Goal: Transaction & Acquisition: Purchase product/service

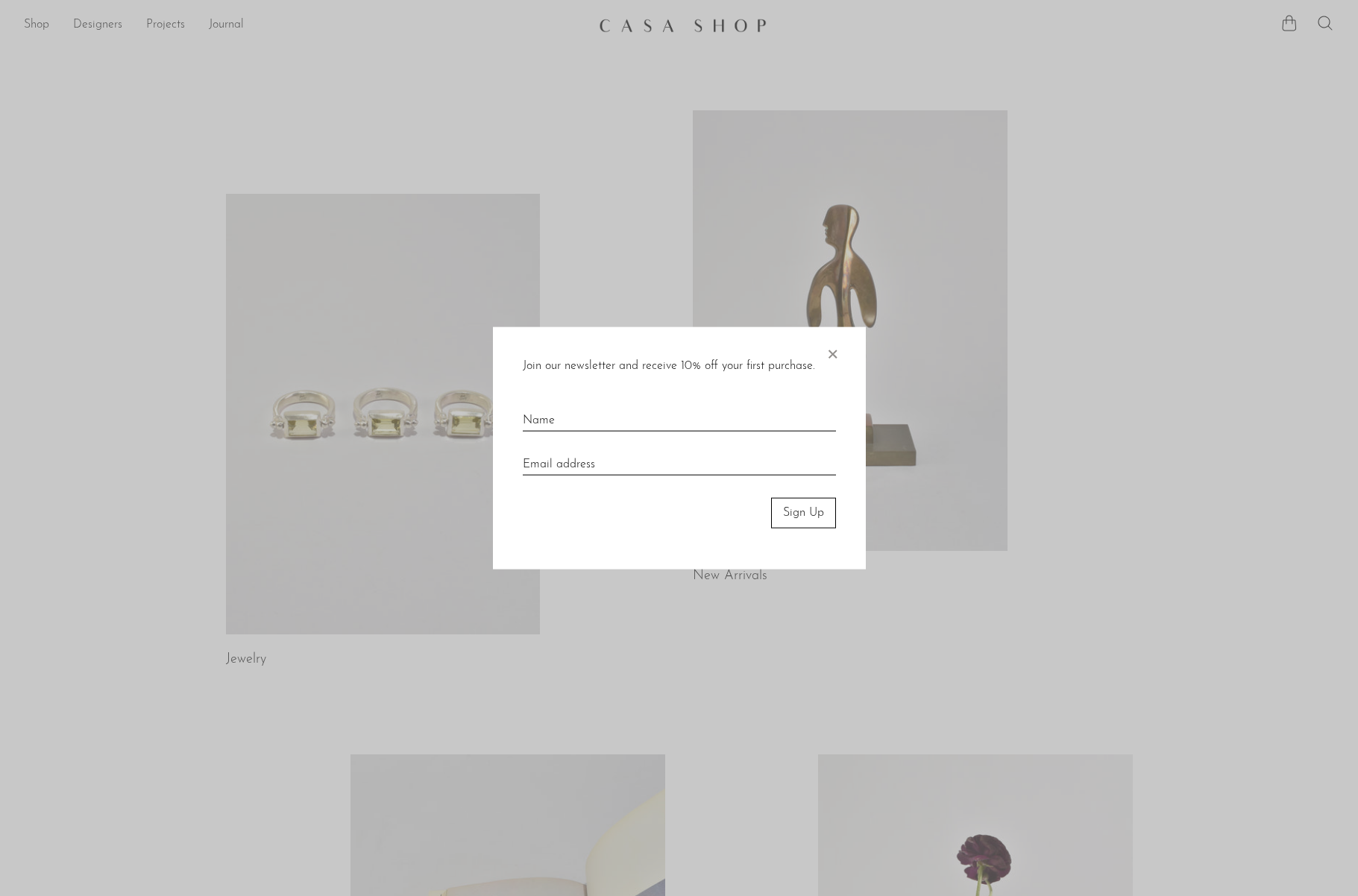
click at [835, 361] on span "×" at bounding box center [832, 351] width 15 height 48
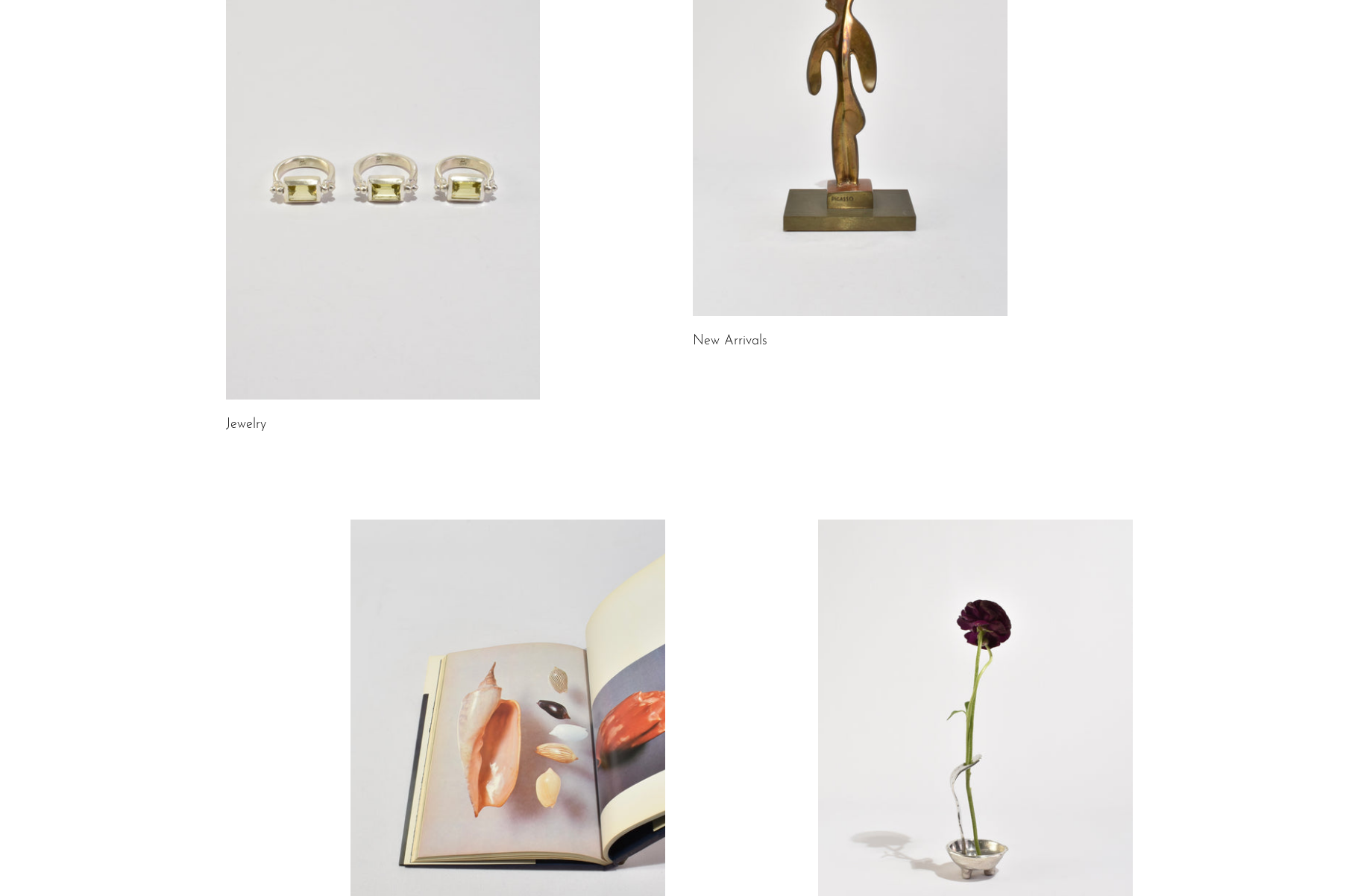
scroll to position [231, 0]
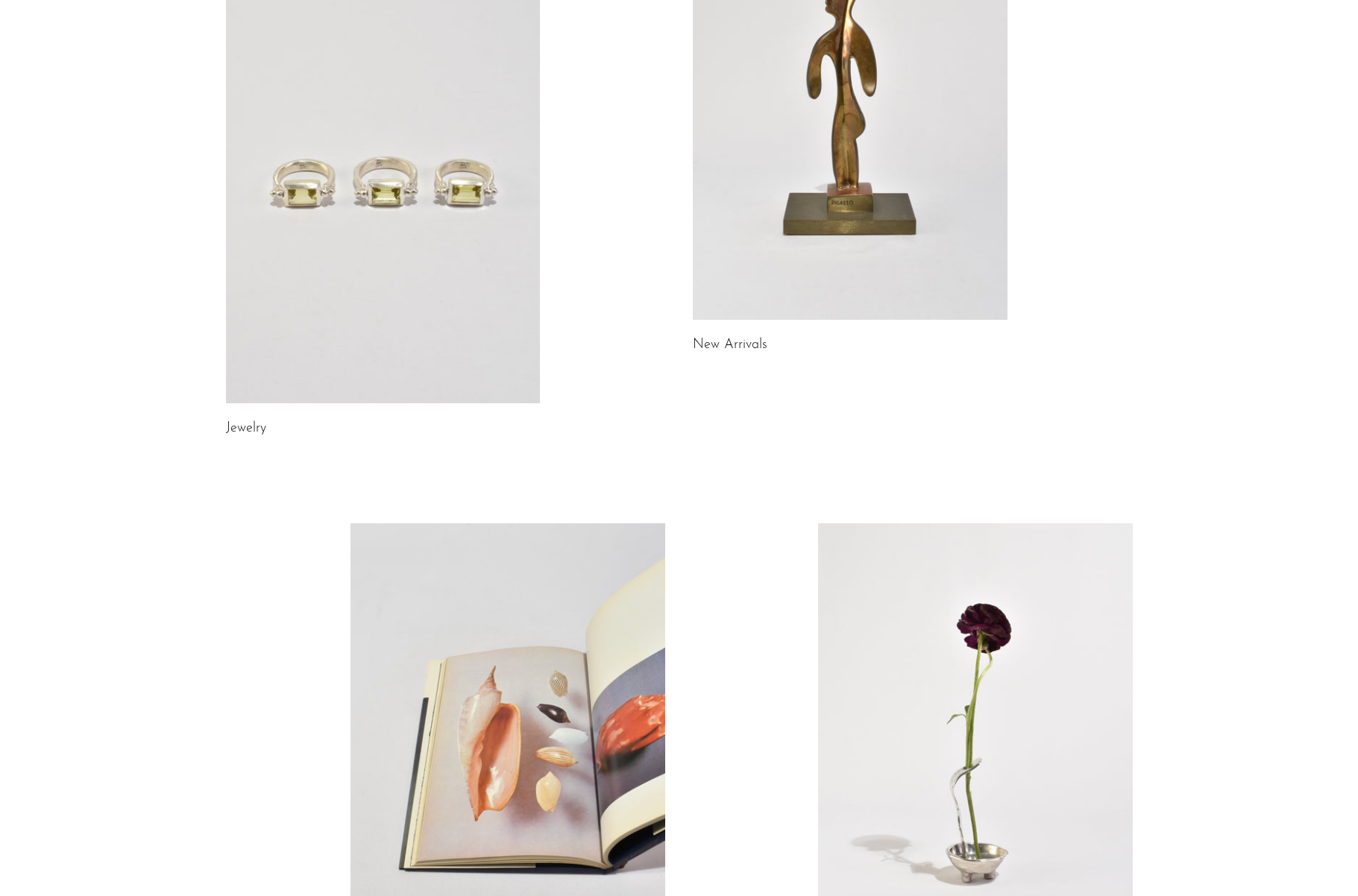
click at [843, 216] on link at bounding box center [850, 99] width 315 height 440
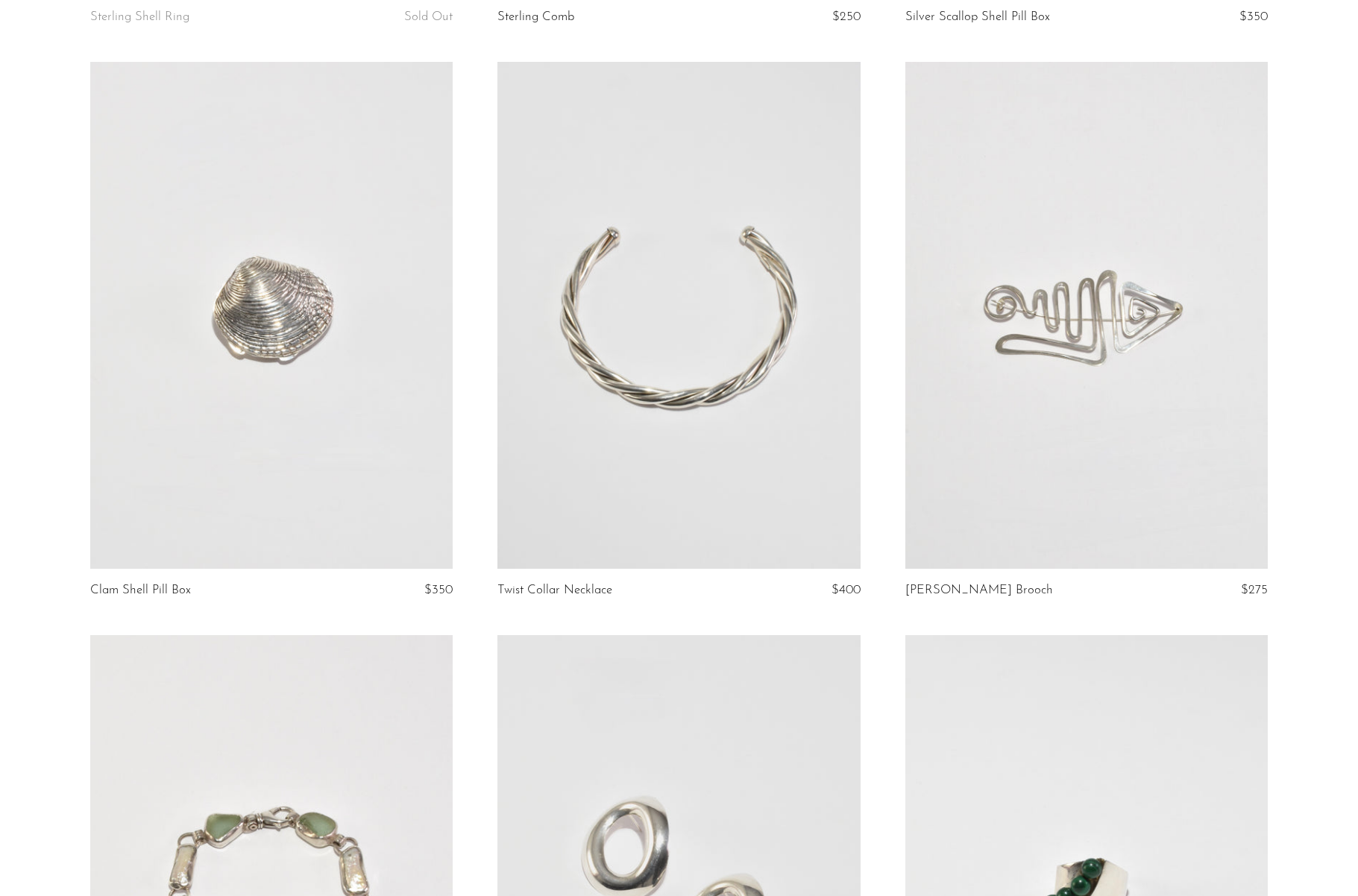
scroll to position [2372, 0]
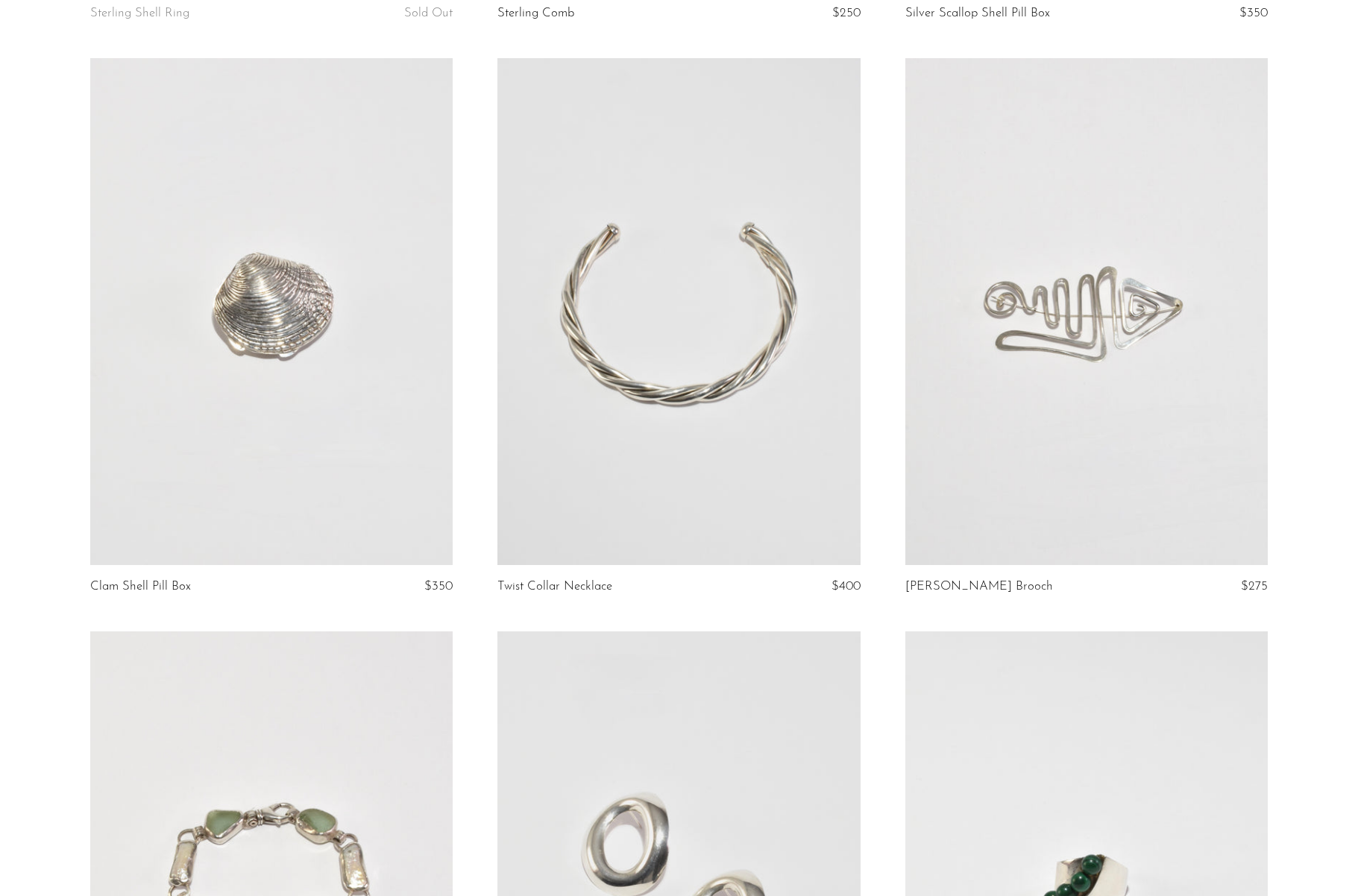
click at [1112, 308] on link at bounding box center [1087, 312] width 362 height 507
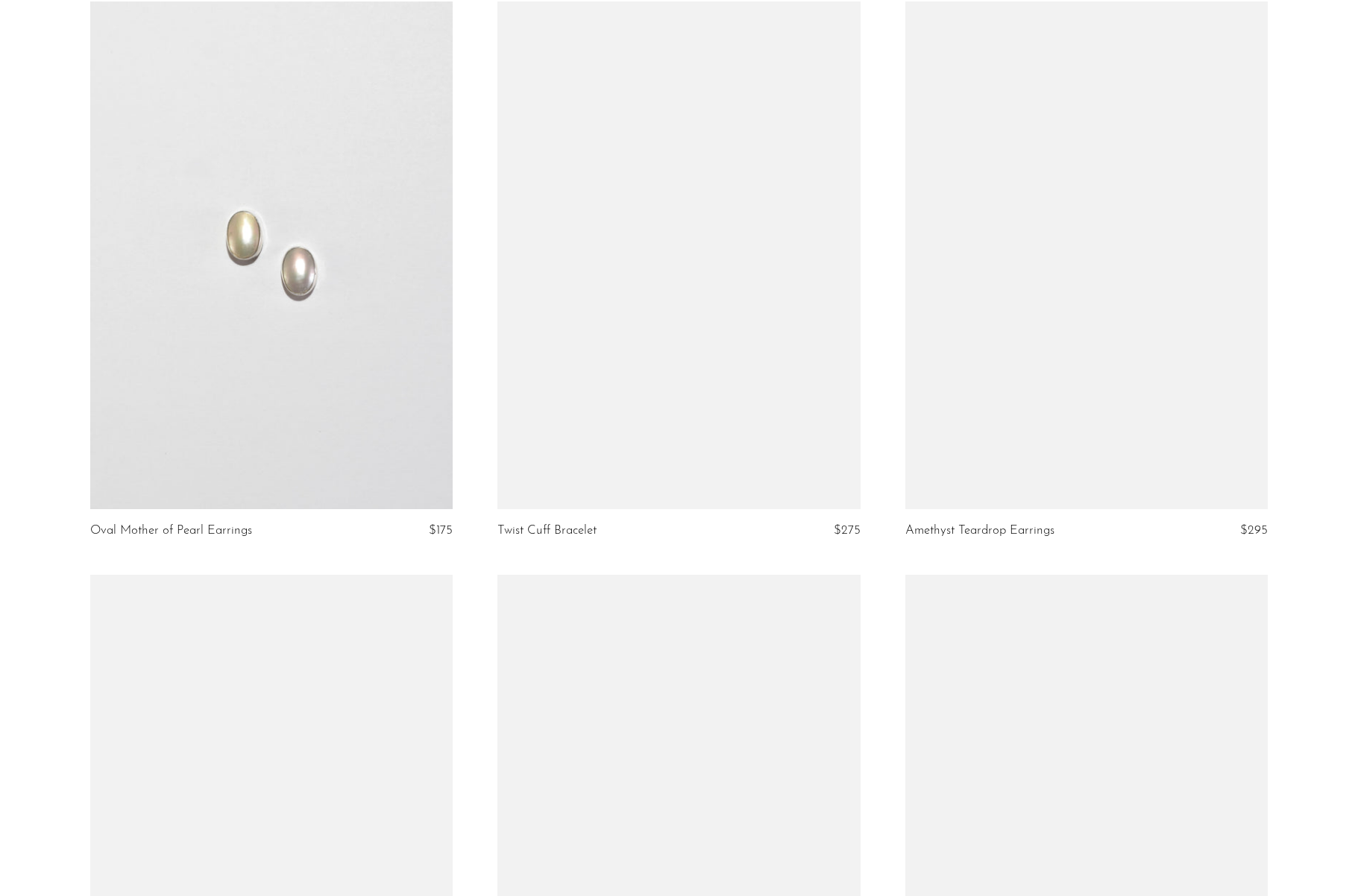
scroll to position [4145, 0]
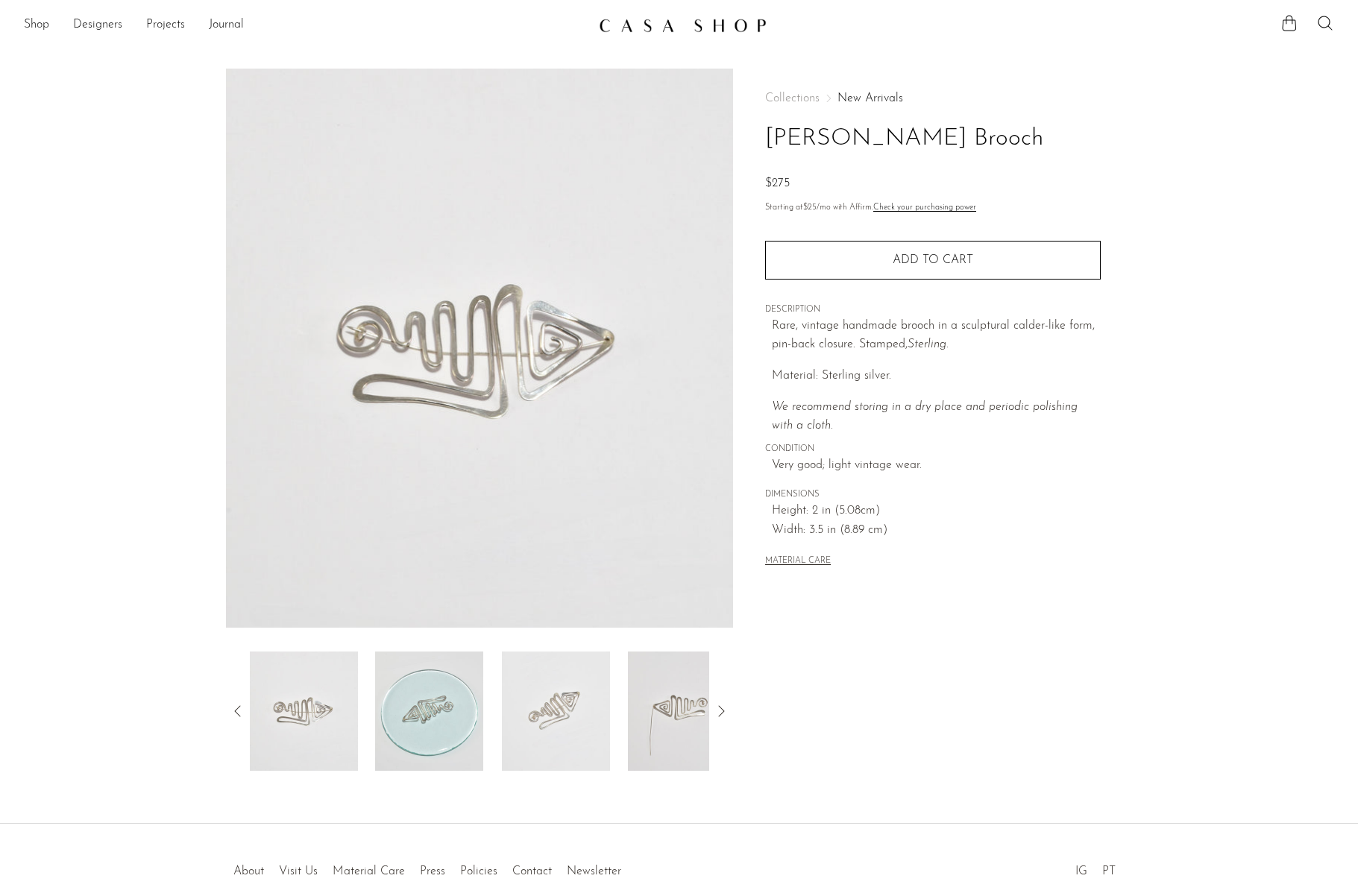
click at [463, 708] on img at bounding box center [429, 711] width 108 height 119
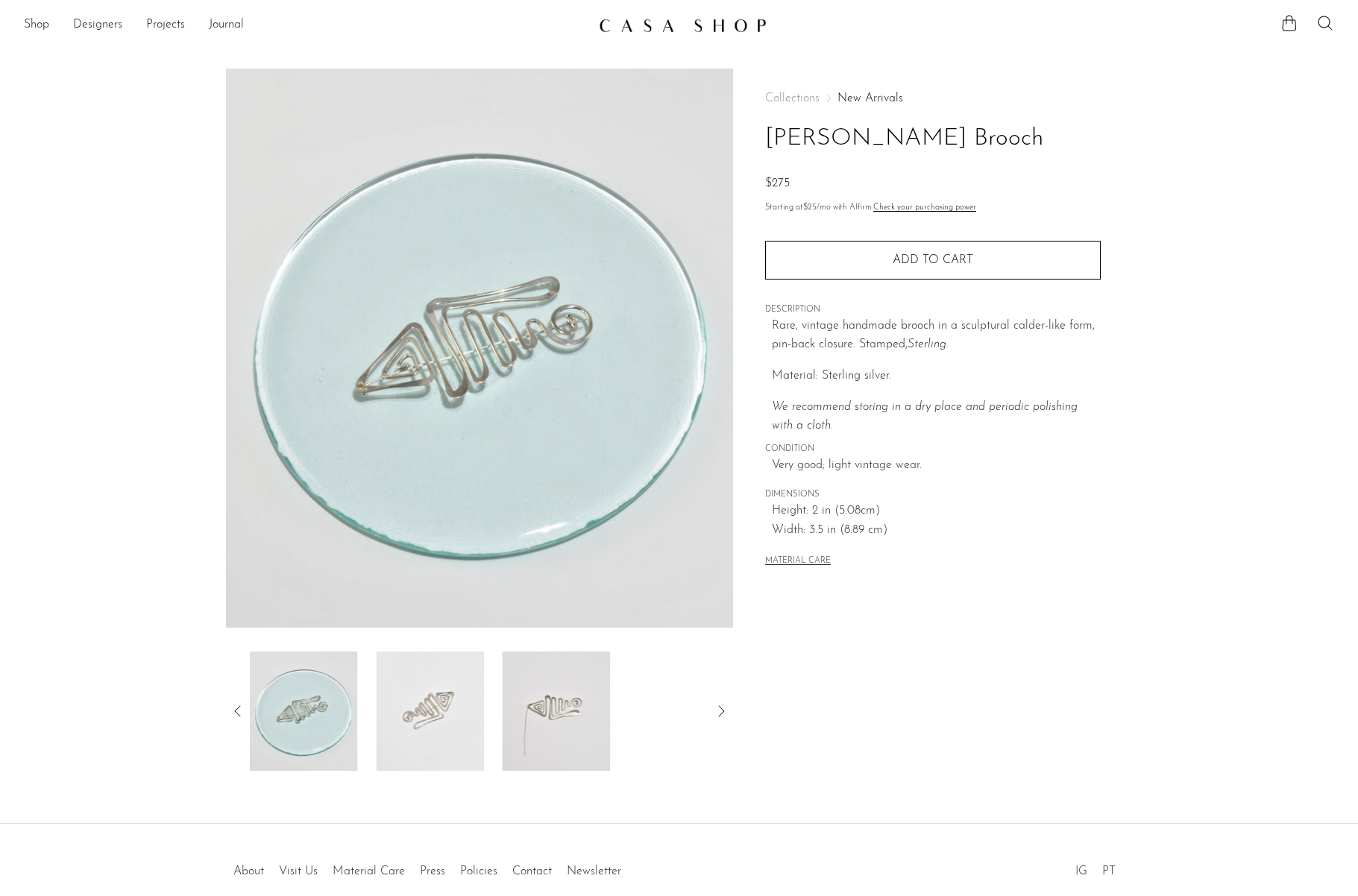
click at [478, 694] on img at bounding box center [430, 711] width 108 height 119
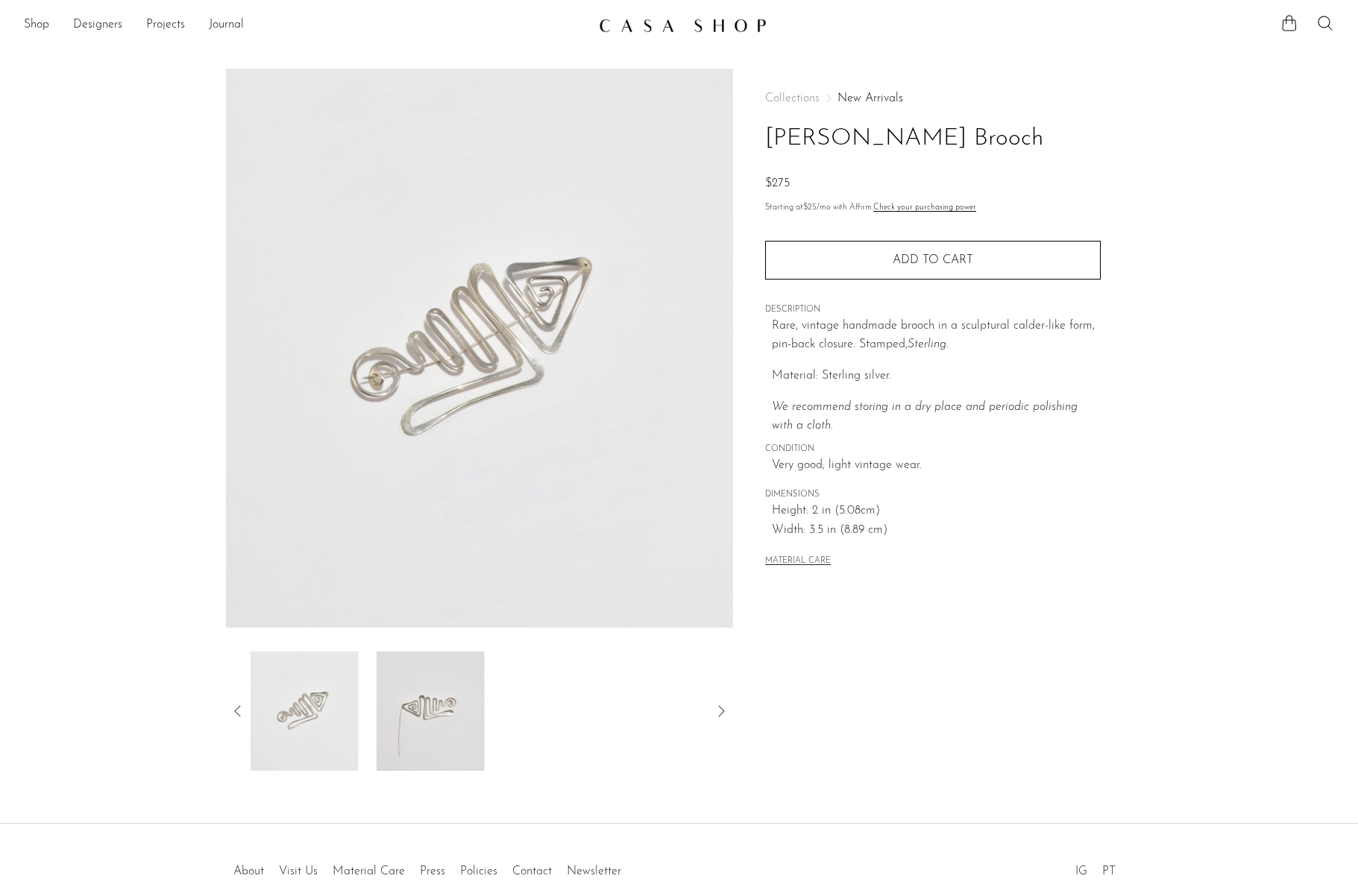
click at [444, 699] on img at bounding box center [430, 711] width 108 height 119
